Goal: Transaction & Acquisition: Purchase product/service

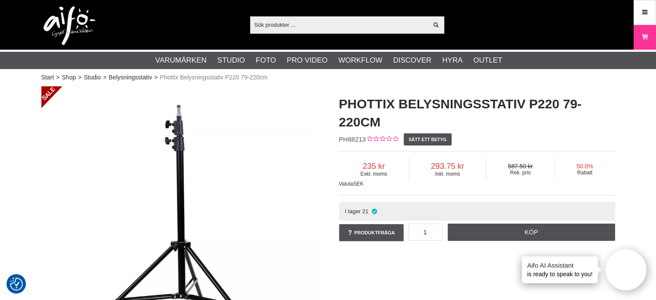
click at [332, 184] on div "Phottix Belysningsstativ P220 79-220cm PH88213 Sätt ett betyg Exkl. moms 235 In…" at bounding box center [477, 168] width 298 height 165
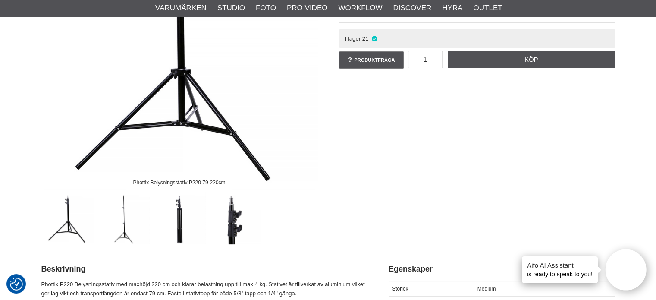
scroll to position [174, 0]
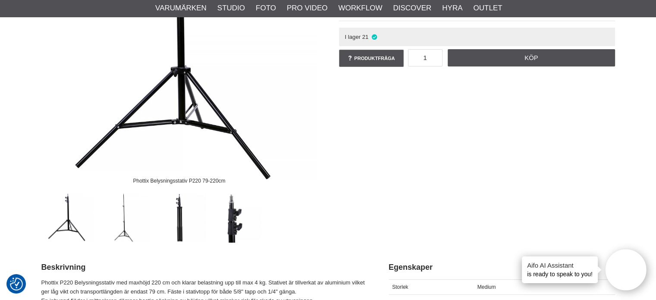
click at [128, 222] on img at bounding box center [124, 216] width 52 height 52
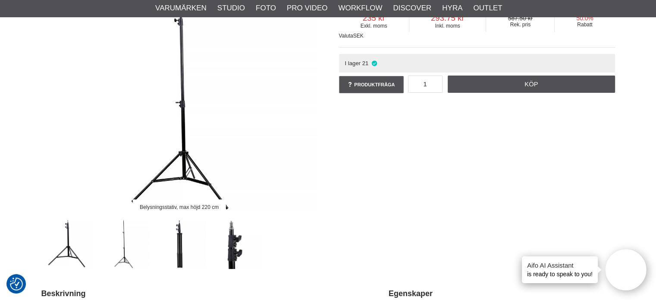
scroll to position [151, 0]
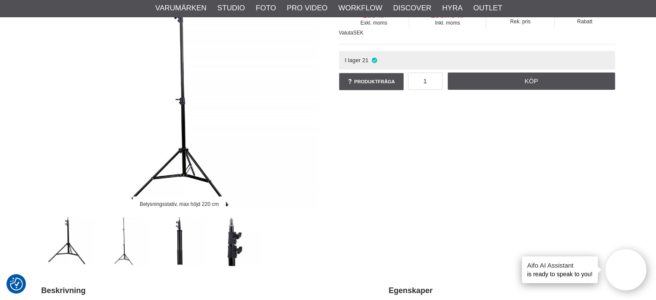
click at [187, 242] on img at bounding box center [179, 240] width 52 height 52
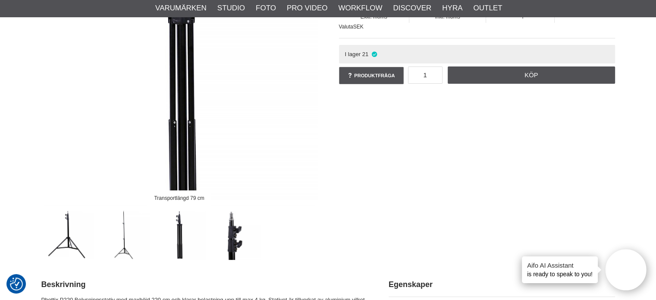
scroll to position [158, 0]
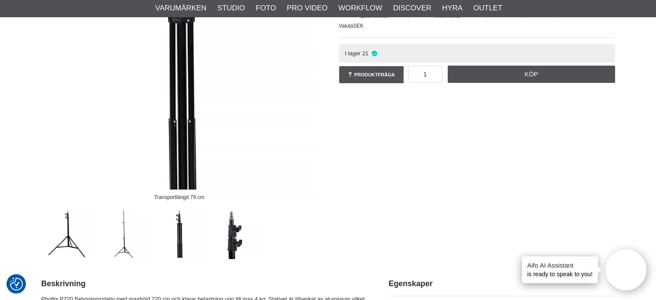
click at [234, 233] on img at bounding box center [235, 233] width 52 height 52
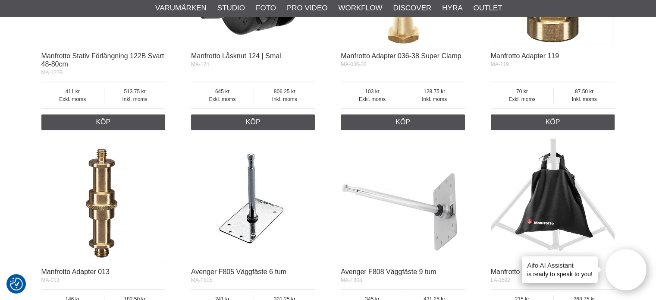
scroll to position [896, 0]
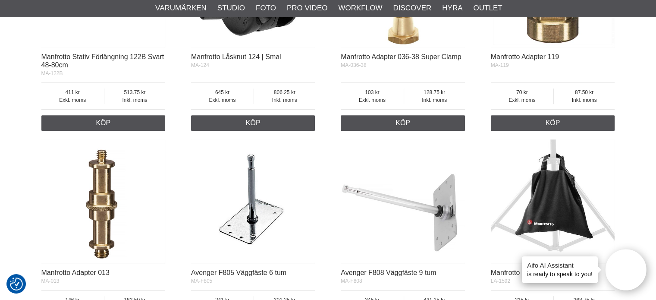
click at [461, 169] on img at bounding box center [403, 201] width 124 height 124
